Goal: Task Accomplishment & Management: Manage account settings

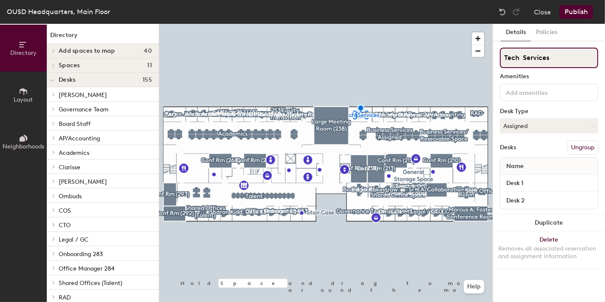
click at [503, 57] on input "Tech Services" at bounding box center [549, 58] width 98 height 20
type input "208 Tech Services"
click at [568, 12] on button "Publish" at bounding box center [576, 12] width 34 height 14
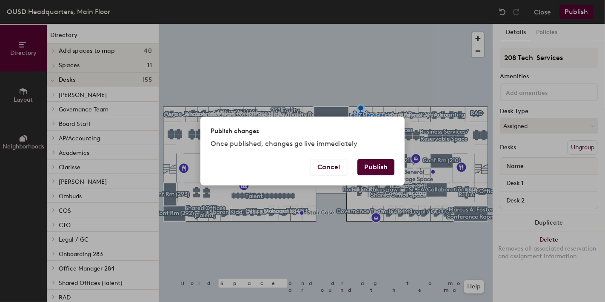
click at [378, 168] on button "Publish" at bounding box center [375, 167] width 37 height 16
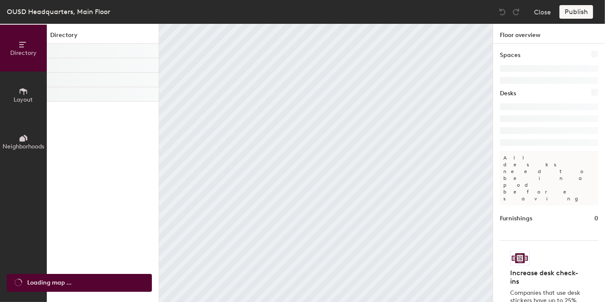
click at [342, 83] on div at bounding box center [326, 163] width 334 height 278
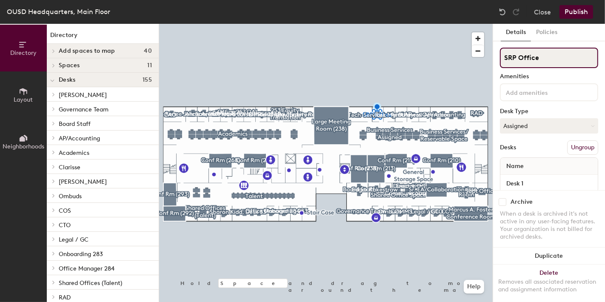
click at [503, 57] on input "SRP Office" at bounding box center [549, 58] width 98 height 20
type input "207 SRP Office"
click at [573, 13] on button "Publish" at bounding box center [576, 12] width 34 height 14
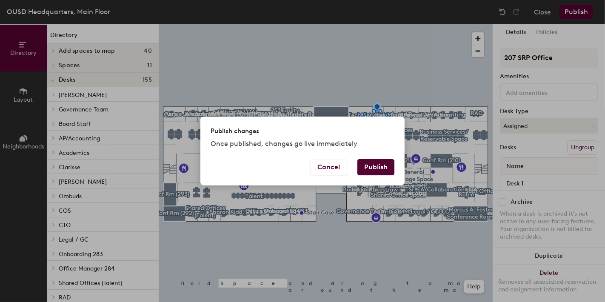
click at [379, 170] on button "Publish" at bounding box center [375, 167] width 37 height 16
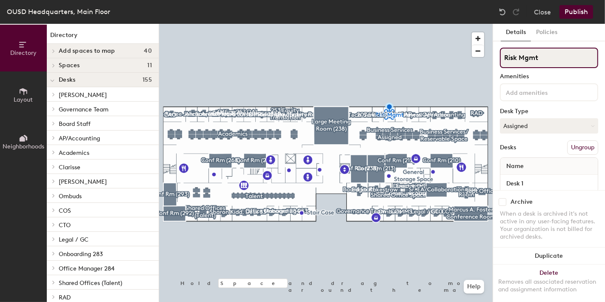
click at [502, 58] on input "Risk Mgmt" at bounding box center [549, 58] width 98 height 20
type input "206 Risk Mgmt"
click at [577, 10] on button "Publish" at bounding box center [576, 12] width 34 height 14
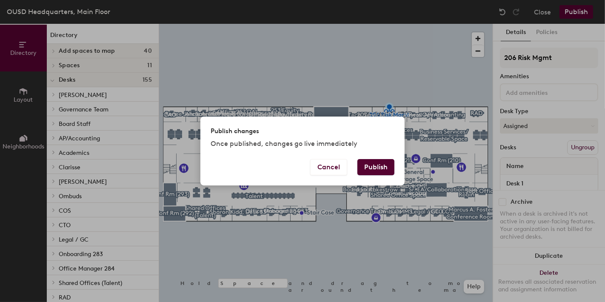
click at [372, 162] on button "Publish" at bounding box center [375, 167] width 37 height 16
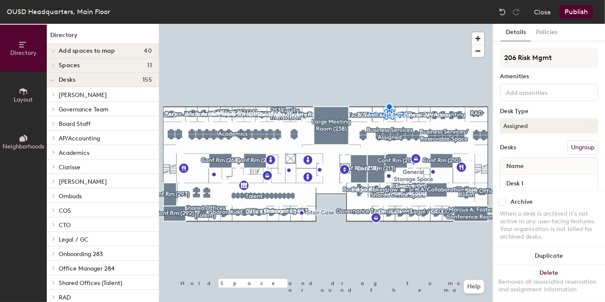
click at [574, 145] on button "Ungroup" at bounding box center [582, 147] width 31 height 14
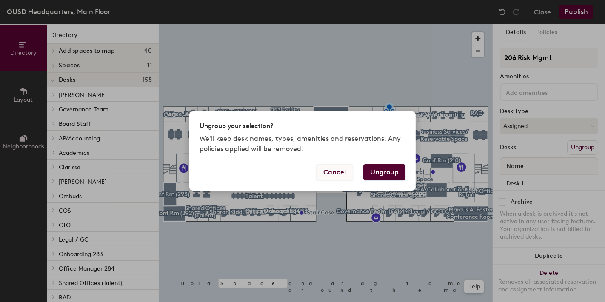
click at [328, 173] on button "Cancel" at bounding box center [334, 172] width 37 height 16
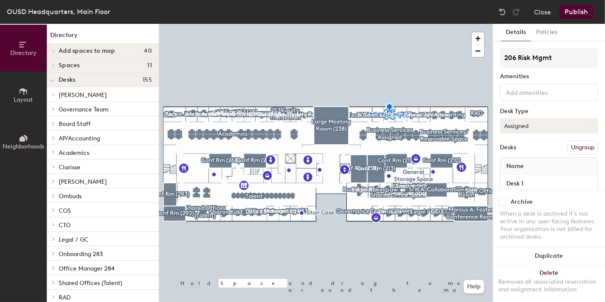
click at [518, 126] on button "Assigned" at bounding box center [549, 125] width 98 height 15
click at [520, 148] on div "Assigned" at bounding box center [542, 152] width 85 height 13
click at [576, 145] on button "Ungroup" at bounding box center [582, 147] width 31 height 14
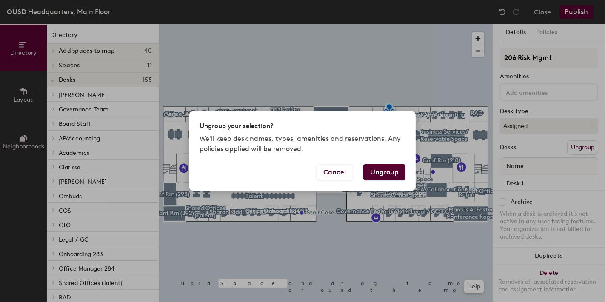
click at [389, 171] on button "Ungroup" at bounding box center [384, 172] width 42 height 16
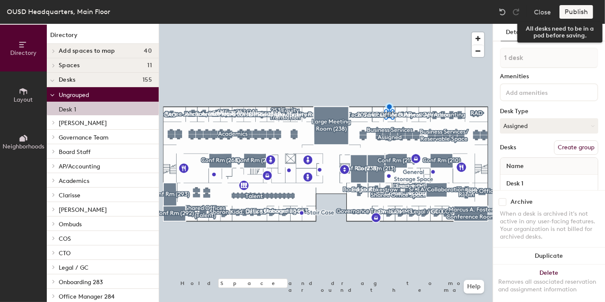
click at [574, 9] on div "Publish" at bounding box center [578, 12] width 39 height 14
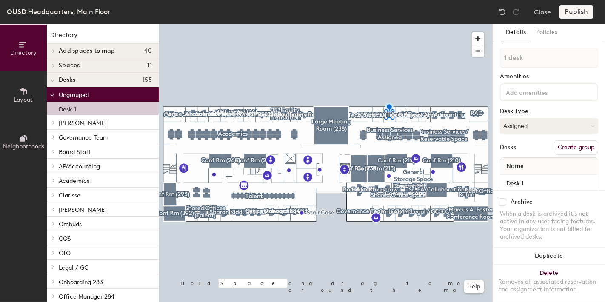
click at [582, 7] on div "Publish" at bounding box center [578, 12] width 39 height 14
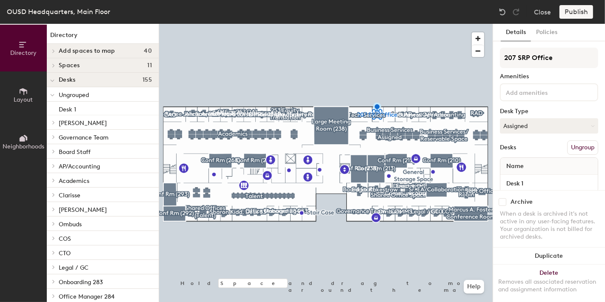
click at [386, 24] on div at bounding box center [326, 24] width 334 height 0
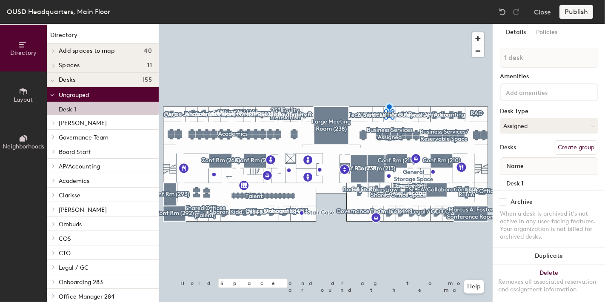
click at [565, 141] on button "Create group" at bounding box center [576, 147] width 44 height 14
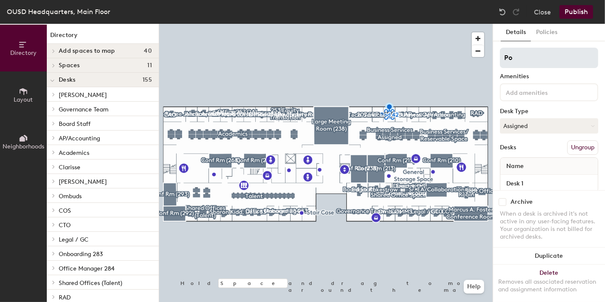
type input "P"
type input "206 risk mgnt"
drag, startPoint x: 602, startPoint y: 197, endPoint x: 570, endPoint y: 11, distance: 189.0
click at [570, 11] on button "Publish" at bounding box center [576, 12] width 34 height 14
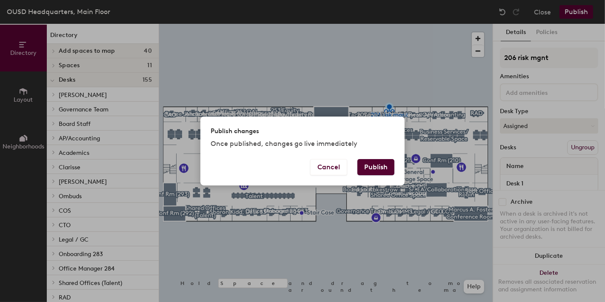
click at [381, 162] on button "Publish" at bounding box center [375, 167] width 37 height 16
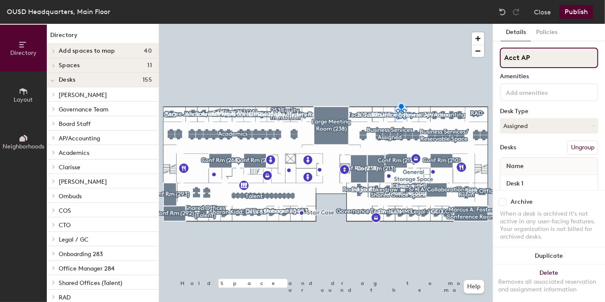
click at [537, 57] on input "Acct AP" at bounding box center [549, 58] width 98 height 20
type input "A"
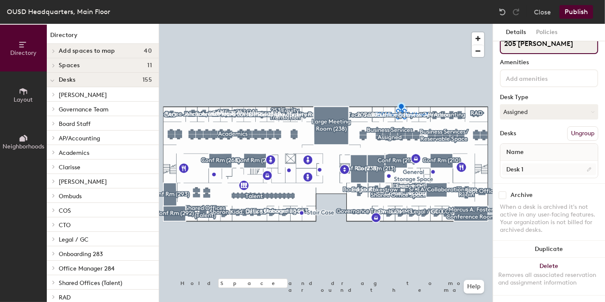
type input "205 [PERSON_NAME]"
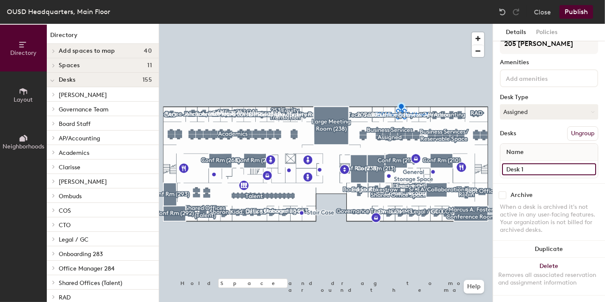
click at [580, 163] on input "Desk 1" at bounding box center [549, 169] width 94 height 12
click at [576, 14] on button "Publish" at bounding box center [576, 12] width 34 height 14
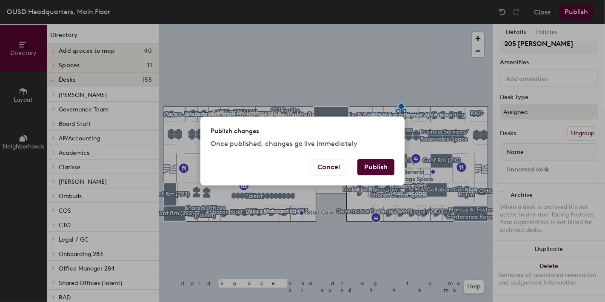
click at [378, 166] on button "Publish" at bounding box center [375, 167] width 37 height 16
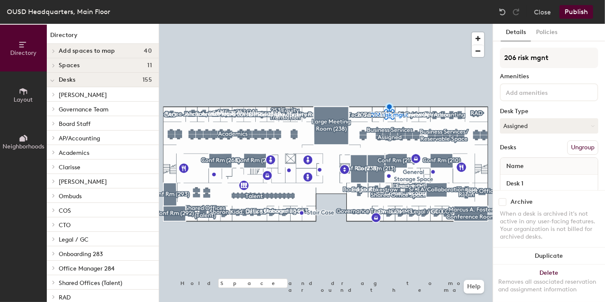
scroll to position [20, 0]
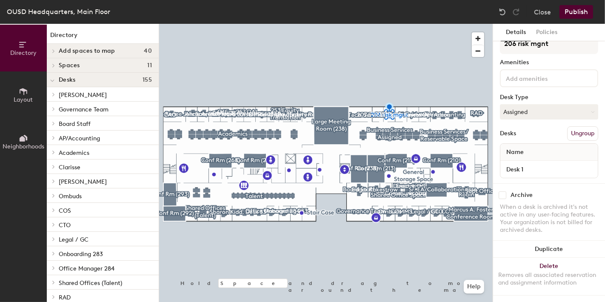
click at [535, 161] on div "Desk 1" at bounding box center [548, 169] width 97 height 17
click at [586, 163] on input "Desk 1" at bounding box center [549, 169] width 94 height 12
click at [579, 9] on button "Publish" at bounding box center [576, 12] width 34 height 14
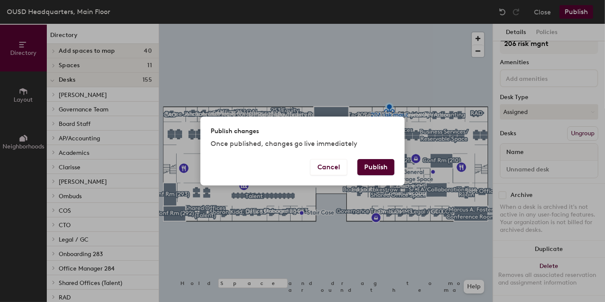
click at [370, 164] on button "Publish" at bounding box center [375, 167] width 37 height 16
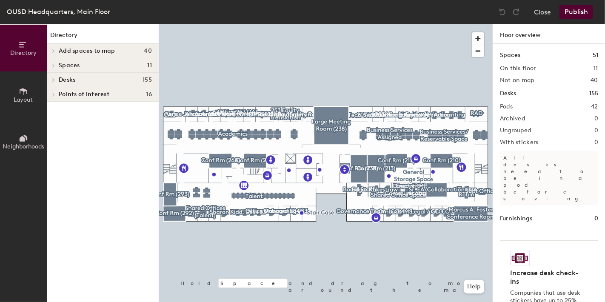
click at [401, 24] on div at bounding box center [326, 24] width 334 height 0
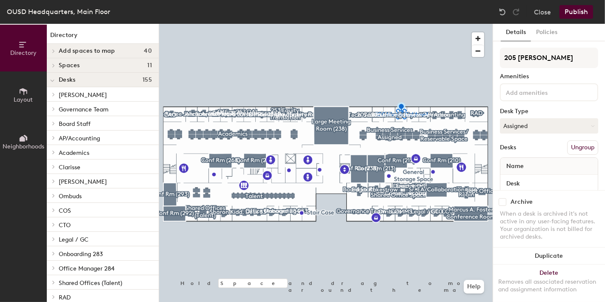
scroll to position [20, 0]
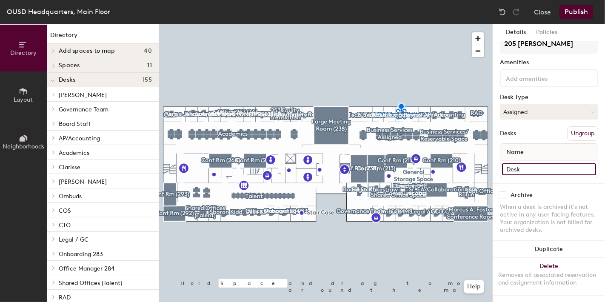
click at [582, 163] on input "Desk" at bounding box center [549, 169] width 94 height 12
click at [574, 13] on button "Publish" at bounding box center [576, 12] width 34 height 14
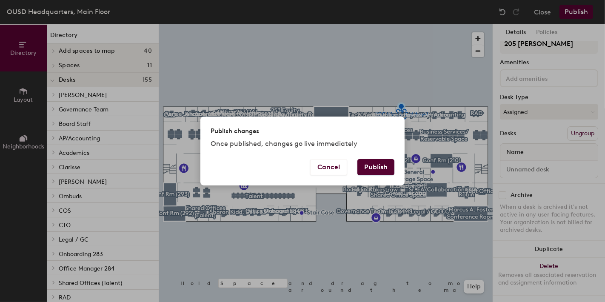
click at [373, 166] on button "Publish" at bounding box center [375, 167] width 37 height 16
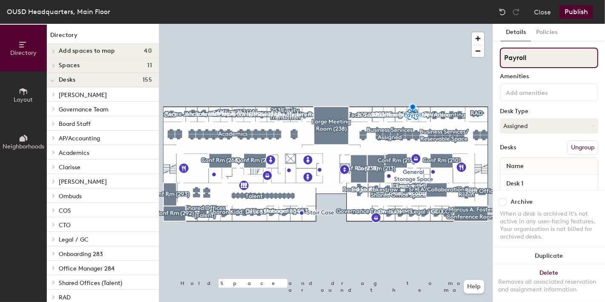
click at [527, 57] on input "Payroll" at bounding box center [549, 58] width 98 height 20
type input "P"
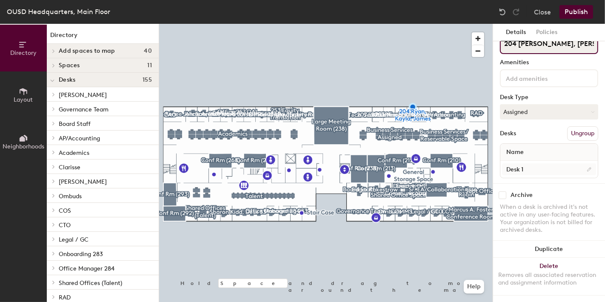
type input "204 [PERSON_NAME], [PERSON_NAME]"
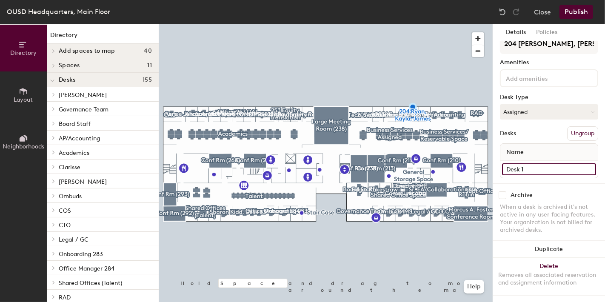
click at [579, 163] on input "Desk 1" at bounding box center [549, 169] width 94 height 12
click at [571, 11] on button "Publish" at bounding box center [576, 12] width 34 height 14
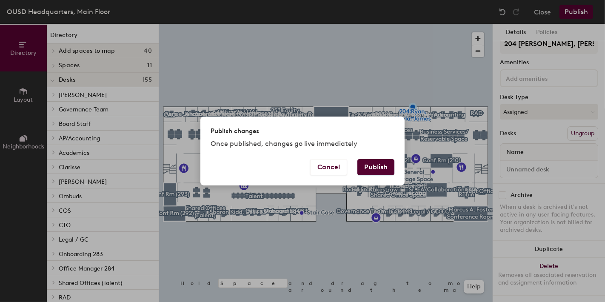
click at [371, 169] on button "Publish" at bounding box center [375, 167] width 37 height 16
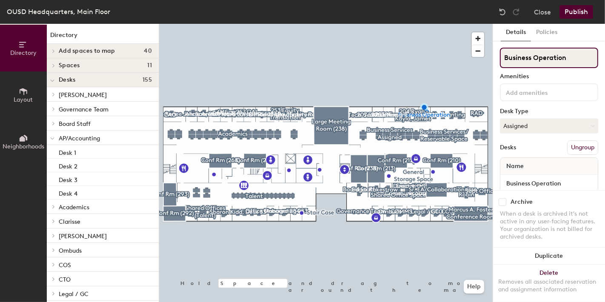
click at [574, 56] on input "Business Operation" at bounding box center [549, 58] width 98 height 20
type input "B"
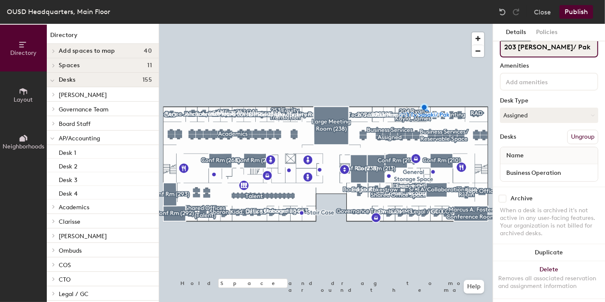
scroll to position [11, 0]
type input "203 Ty Sasaki/ Pak"
click at [570, 11] on button "Publish" at bounding box center [576, 12] width 34 height 14
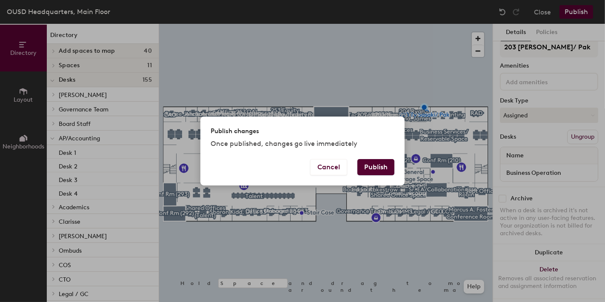
click at [376, 166] on button "Publish" at bounding box center [375, 167] width 37 height 16
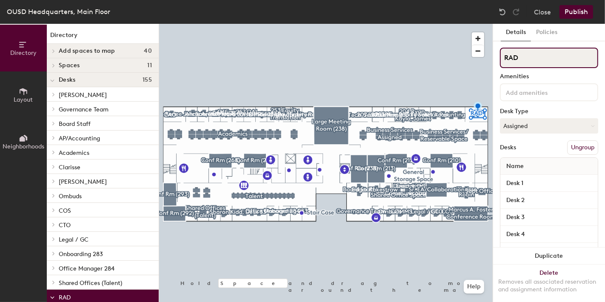
click at [505, 56] on input "RAD" at bounding box center [549, 58] width 98 height 20
type input "201 RAD"
click at [581, 12] on button "Publish" at bounding box center [576, 12] width 34 height 14
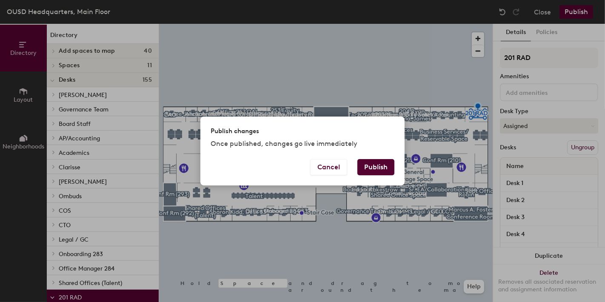
click at [374, 163] on button "Publish" at bounding box center [375, 167] width 37 height 16
